Goal: Task Accomplishment & Management: Use online tool/utility

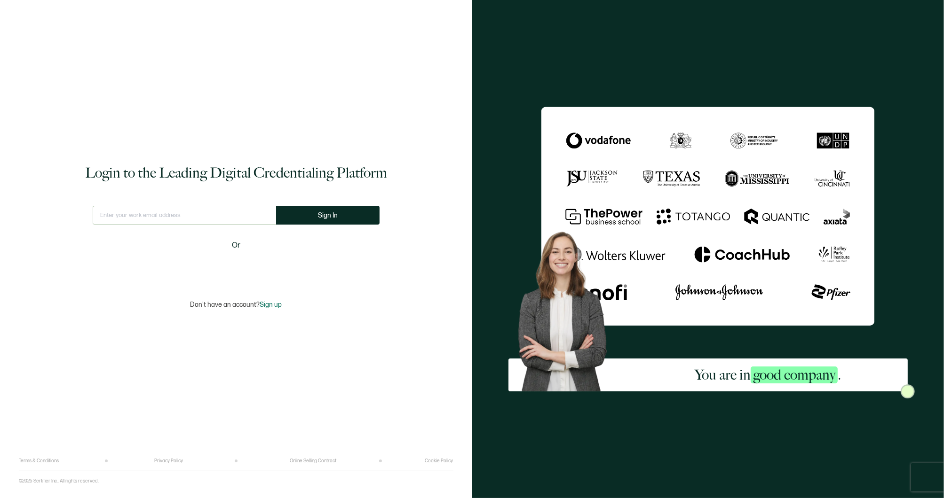
click at [156, 213] on input "text" at bounding box center [184, 215] width 183 height 19
type input "[PERSON_NAME][EMAIL_ADDRESS][PERSON_NAME][DOMAIN_NAME]"
click at [297, 221] on button "Sign In" at bounding box center [330, 215] width 103 height 19
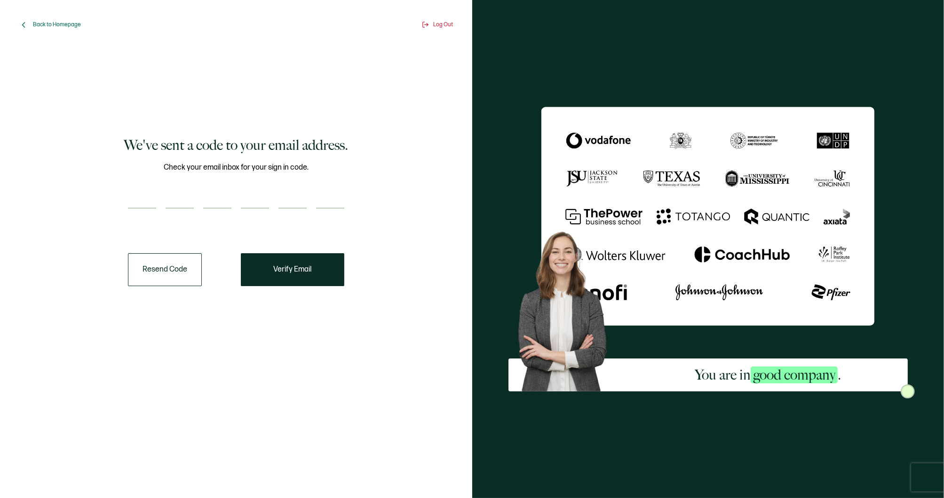
click at [133, 198] on input "number" at bounding box center [142, 199] width 28 height 19
paste input "7"
type input "7"
type input "3"
type input "9"
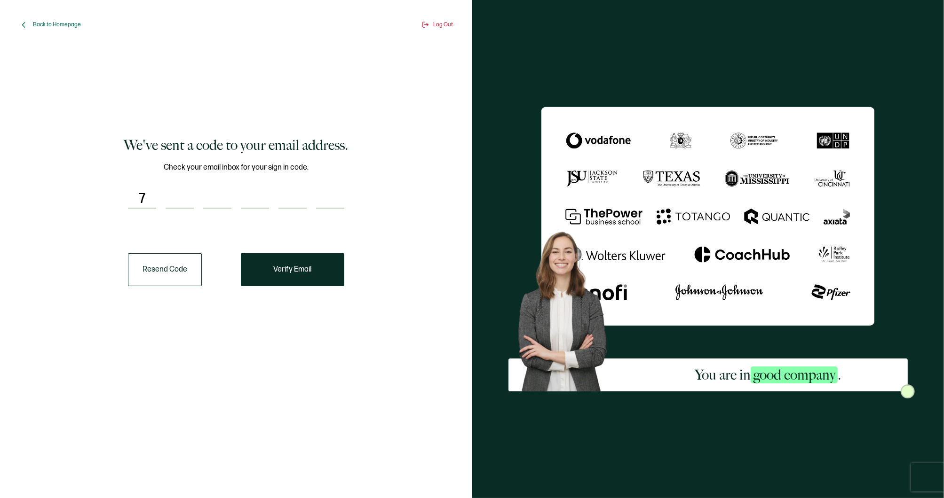
type input "5"
type input "1"
type input "9"
click at [295, 268] on span "Verify Email" at bounding box center [292, 270] width 38 height 8
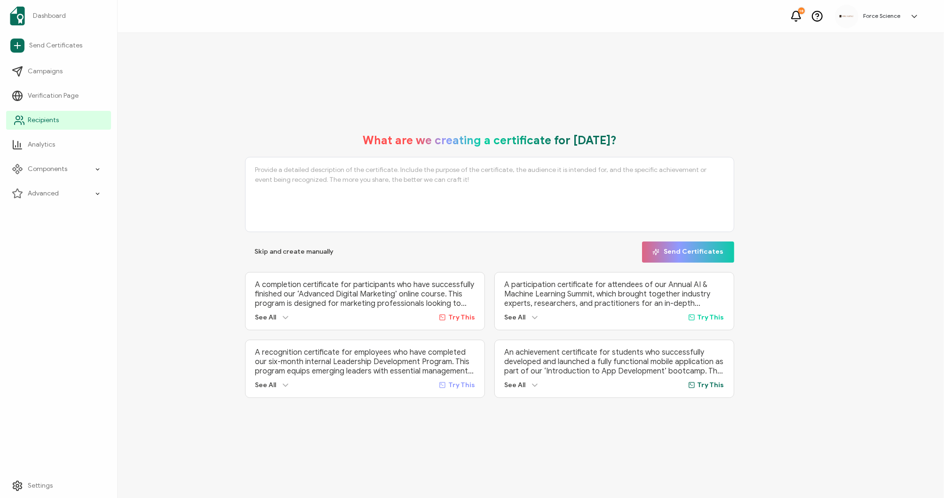
click at [41, 120] on span "Recipients" at bounding box center [43, 120] width 31 height 9
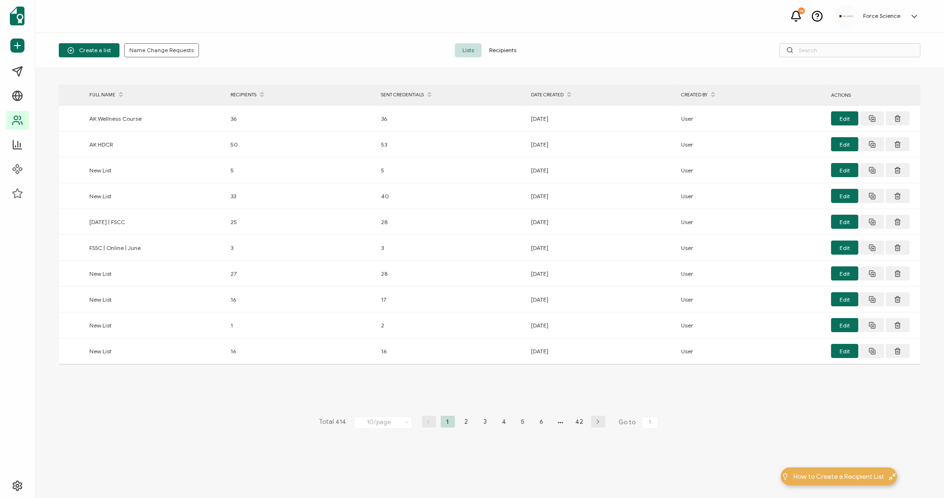
click at [501, 50] on span "Recipients" at bounding box center [502, 50] width 42 height 14
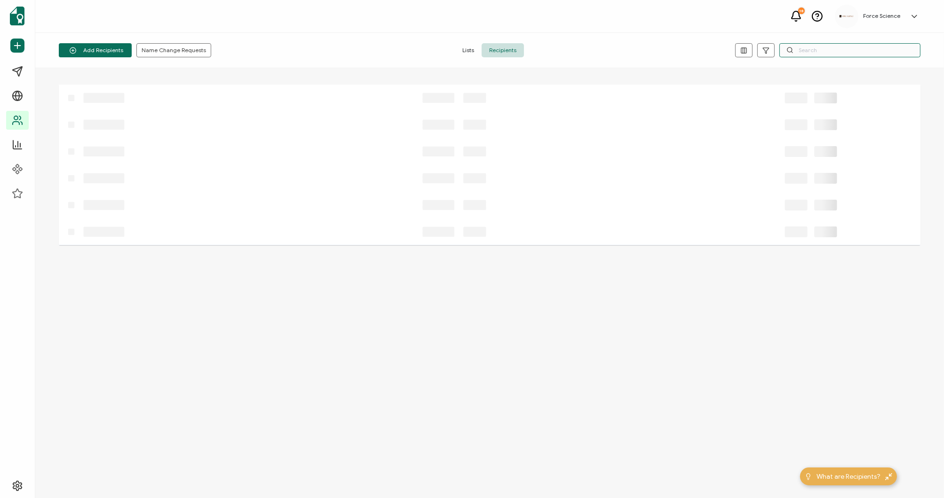
click at [845, 52] on input "text" at bounding box center [849, 50] width 141 height 14
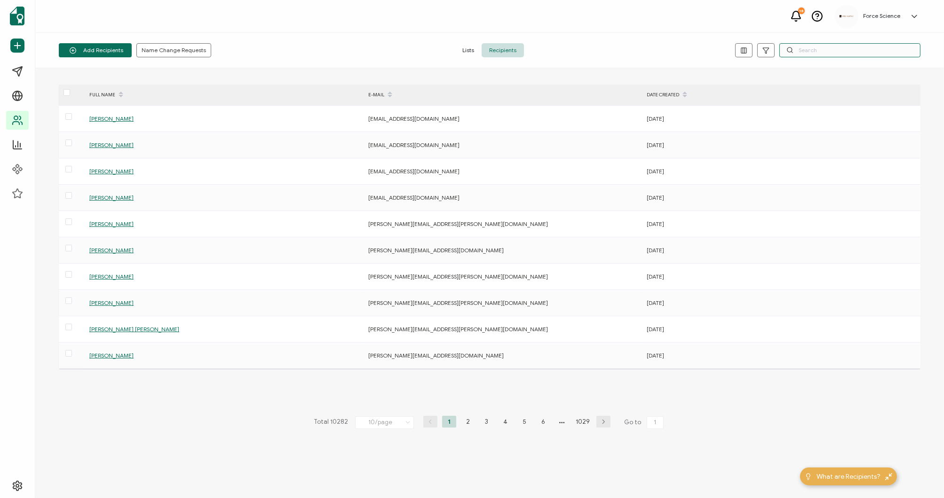
paste input "[EMAIL_ADDRESS][DOMAIN_NAME]"
type input "[EMAIL_ADDRESS][DOMAIN_NAME]"
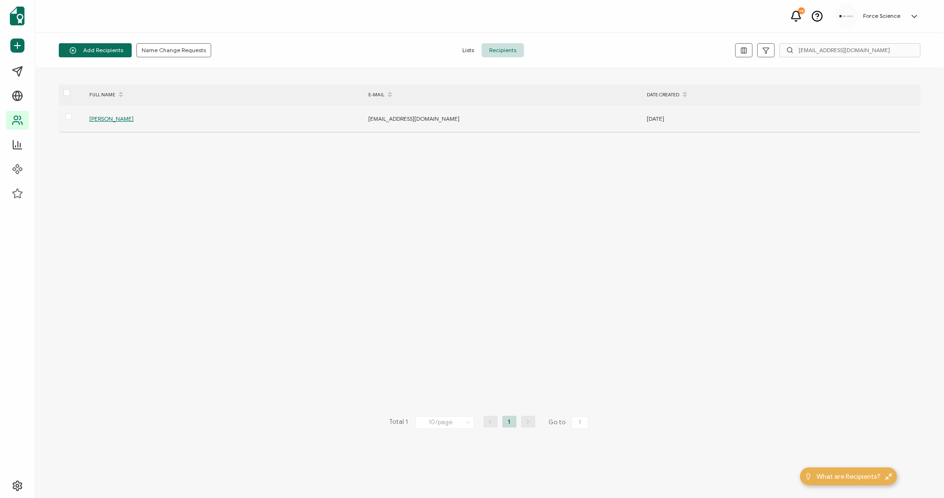
click at [126, 118] on span "[PERSON_NAME]" at bounding box center [111, 118] width 44 height 7
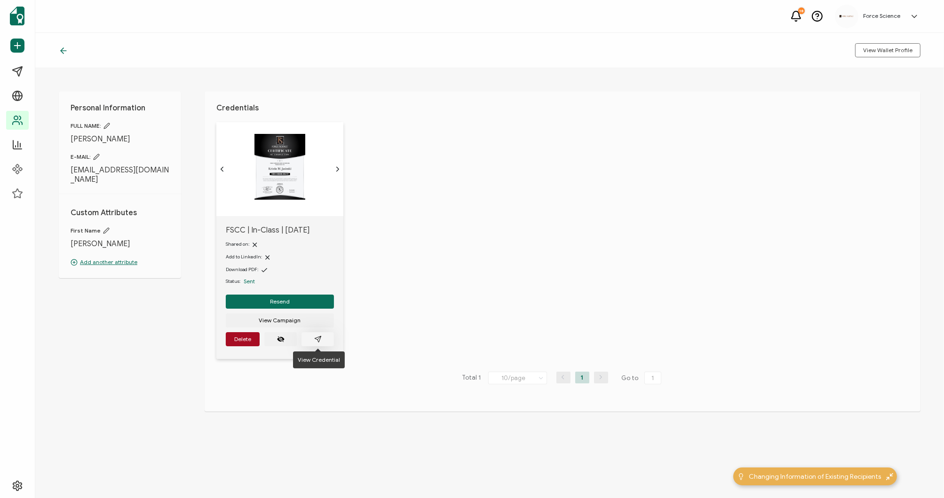
click at [320, 338] on icon "paper plane outline" at bounding box center [318, 339] width 6 height 6
